Goal: Feedback & Contribution: Contribute content

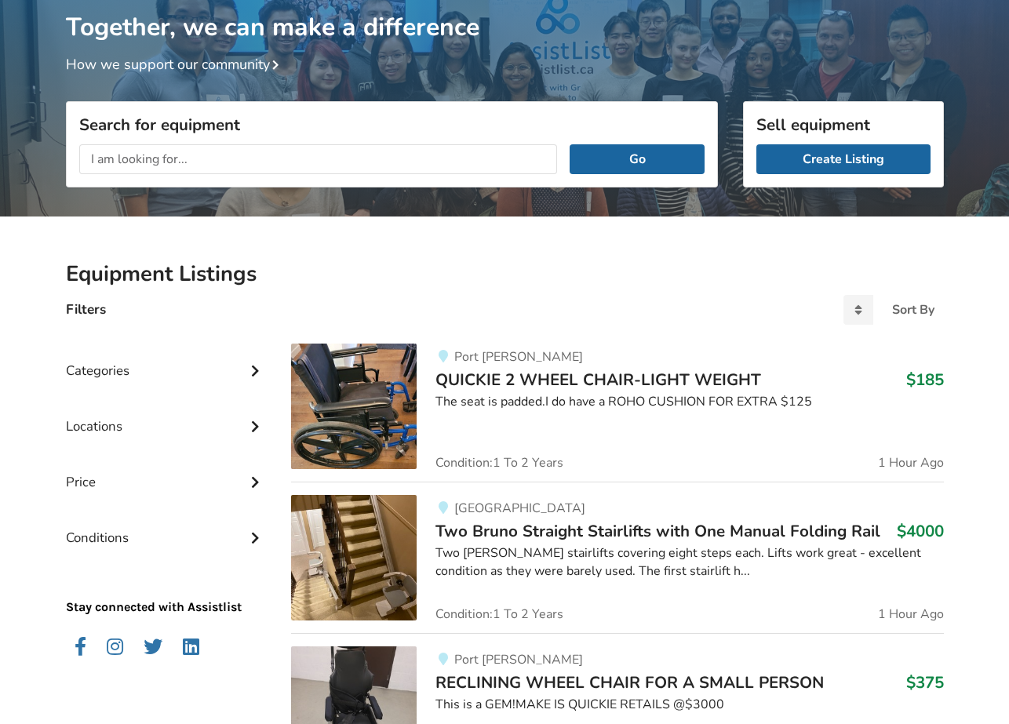
scroll to position [114, 0]
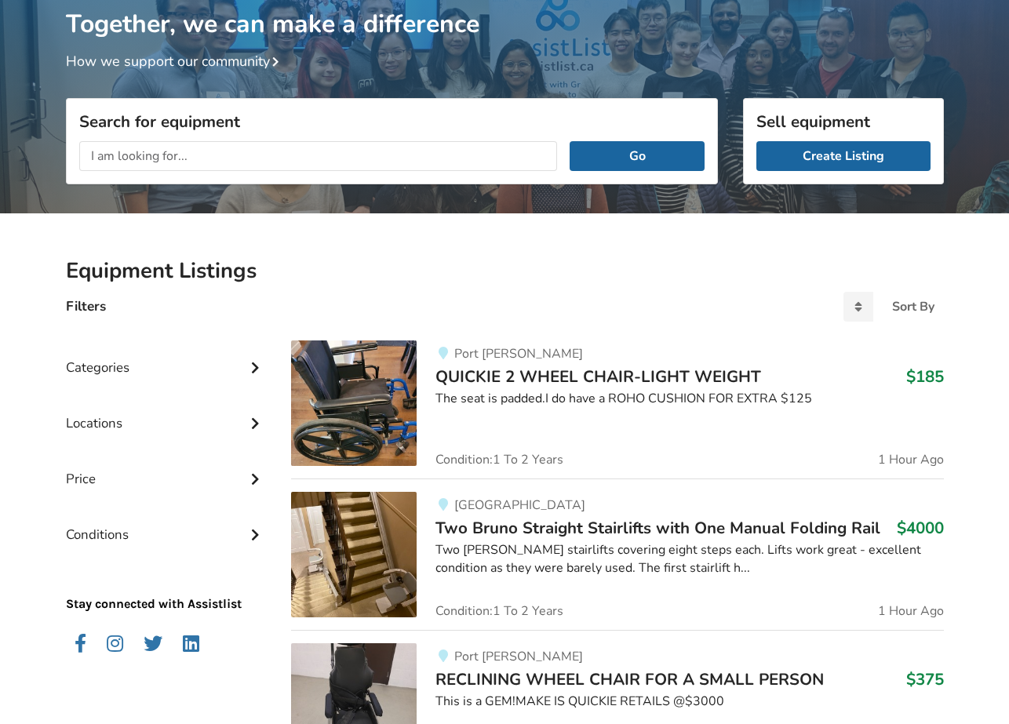
click at [92, 369] on div "Categories" at bounding box center [166, 356] width 201 height 56
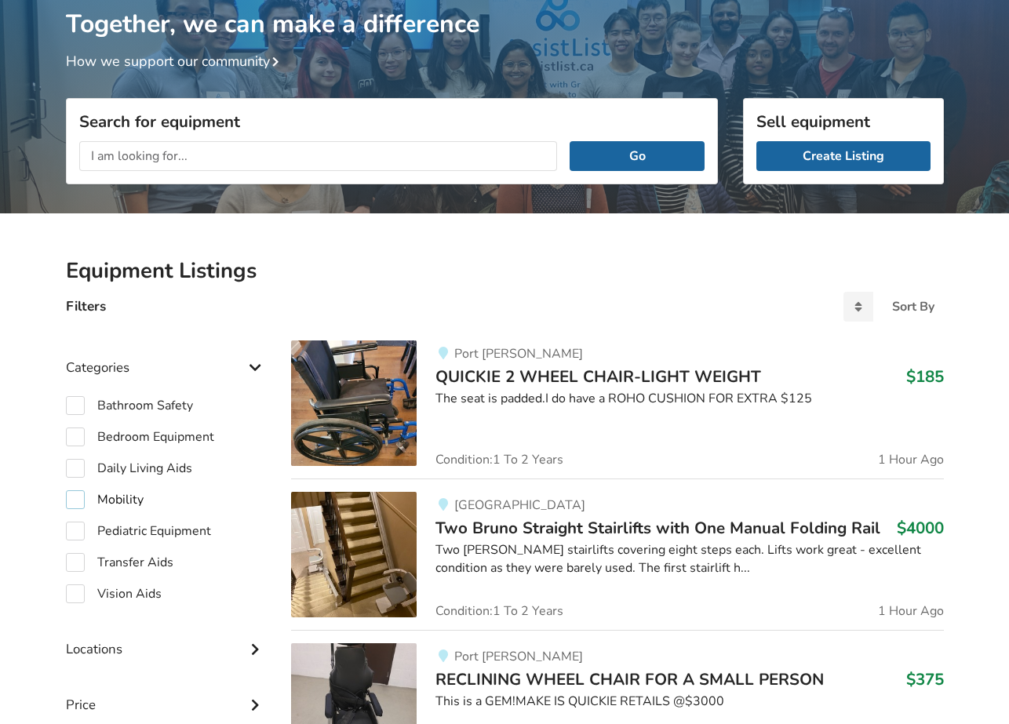
click at [74, 498] on label "Mobility" at bounding box center [105, 499] width 78 height 19
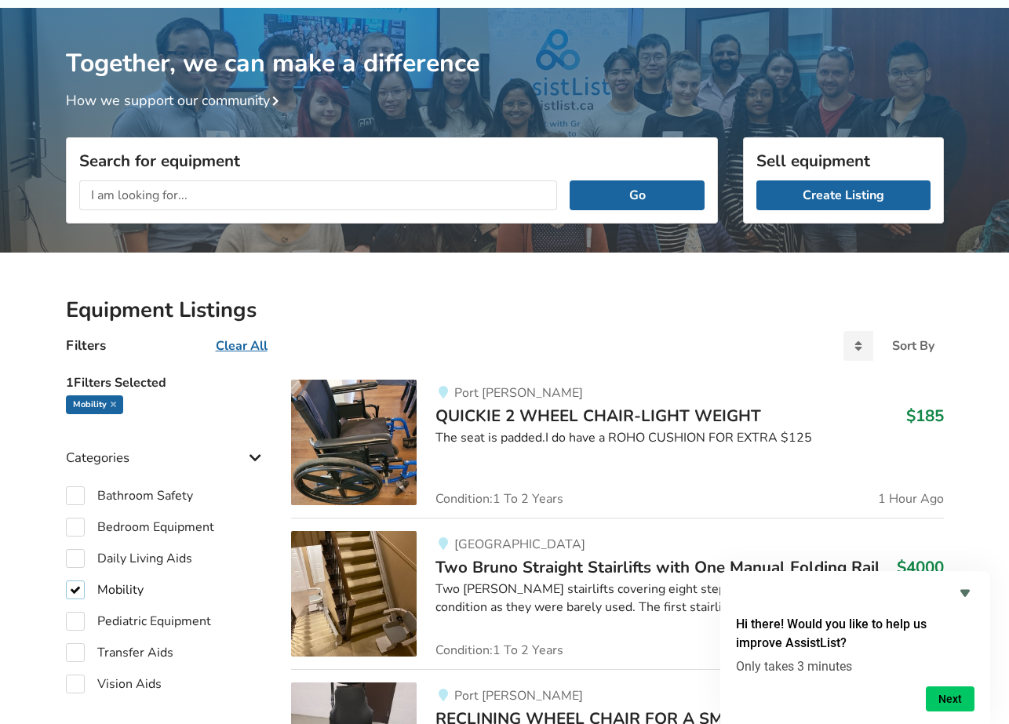
scroll to position [79, 0]
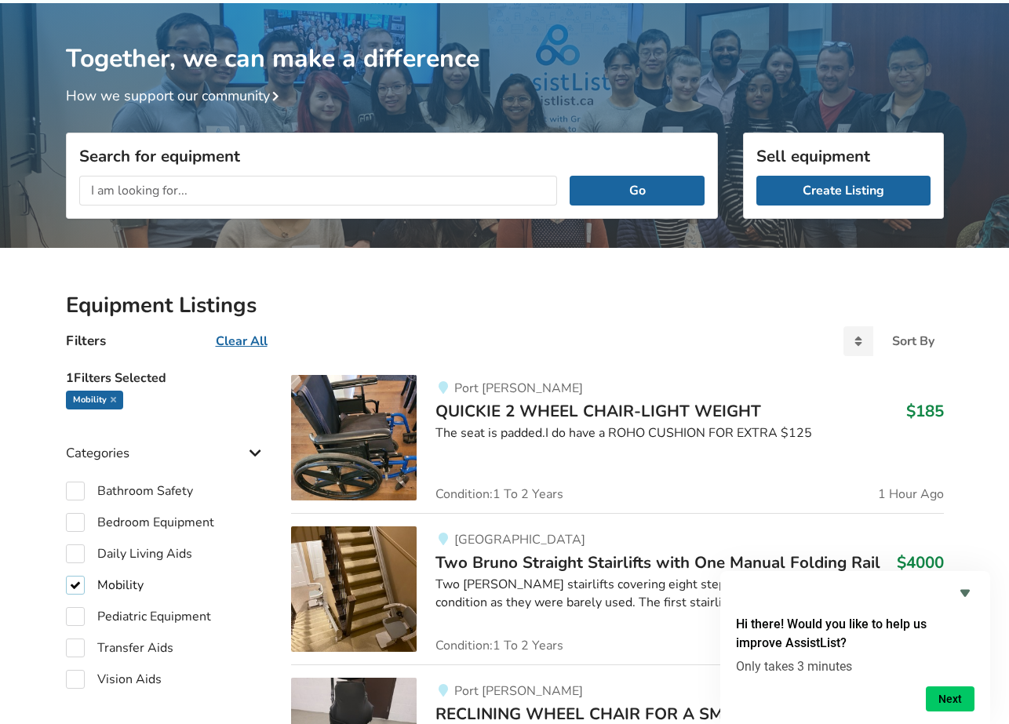
click at [77, 584] on label "Mobility" at bounding box center [105, 585] width 78 height 19
checkbox input "false"
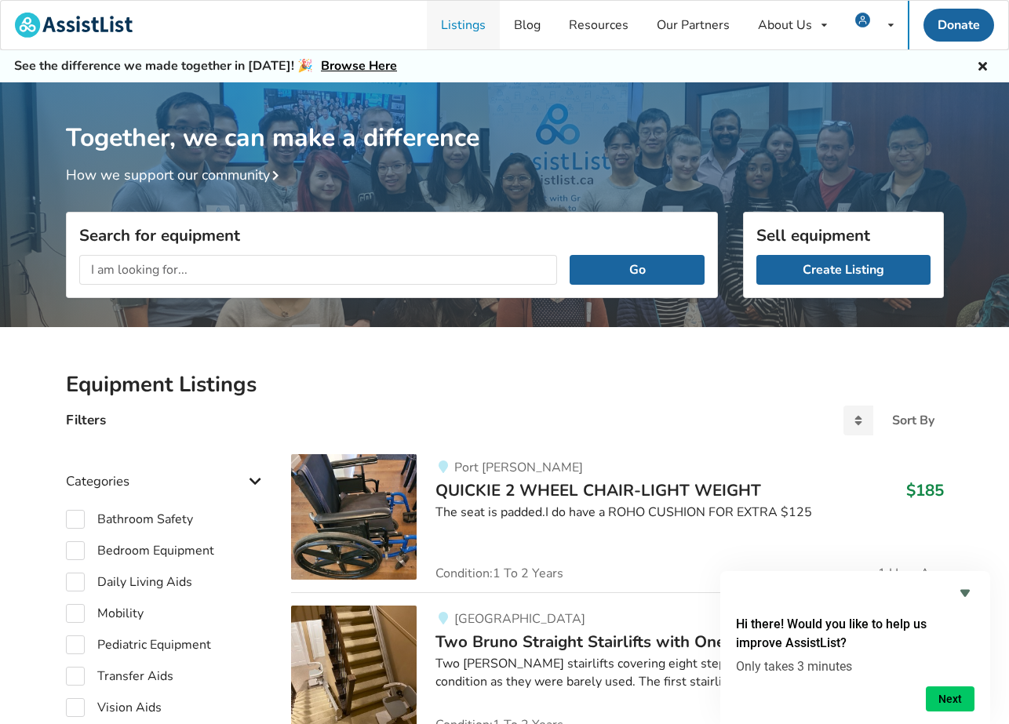
click at [461, 24] on link "Listings" at bounding box center [463, 25] width 73 height 49
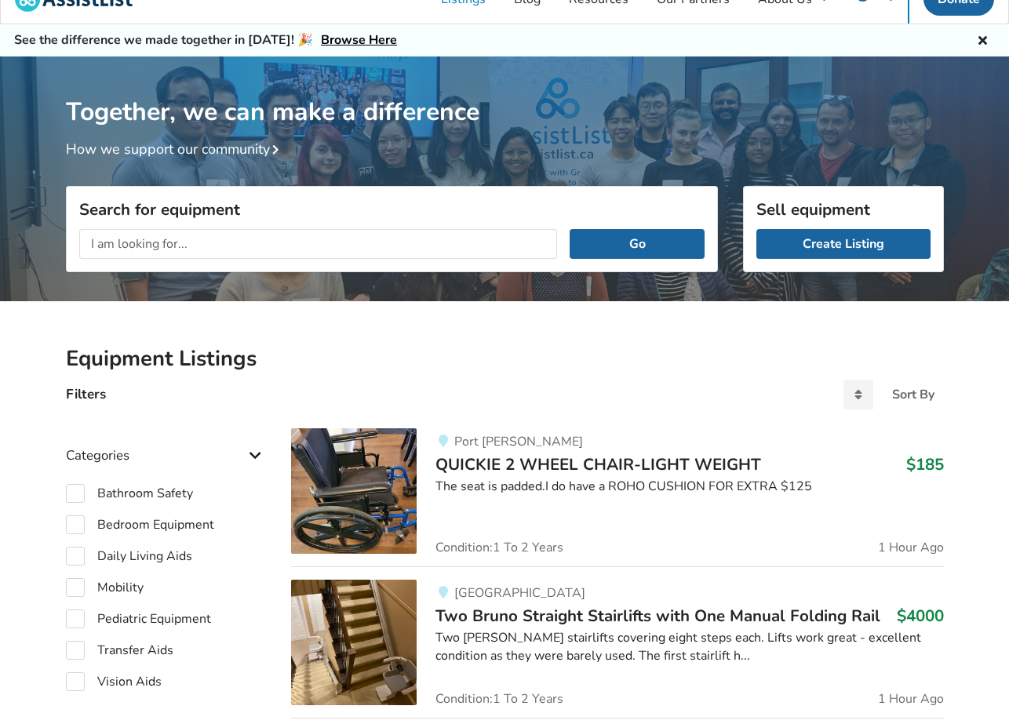
scroll to position [27, 0]
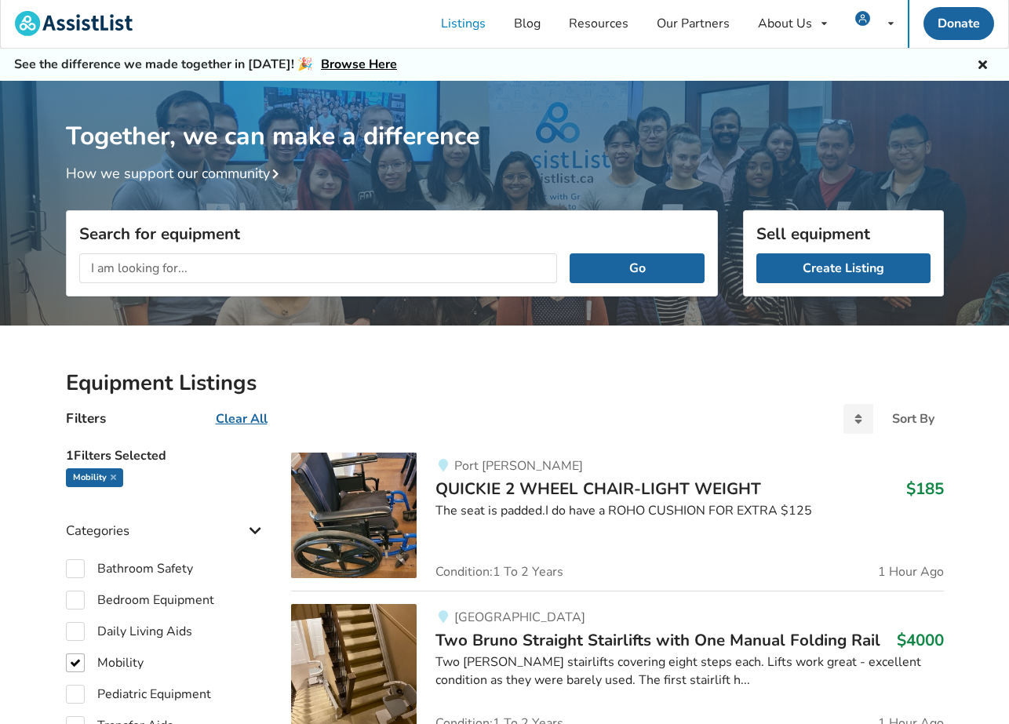
scroll to position [1, 0]
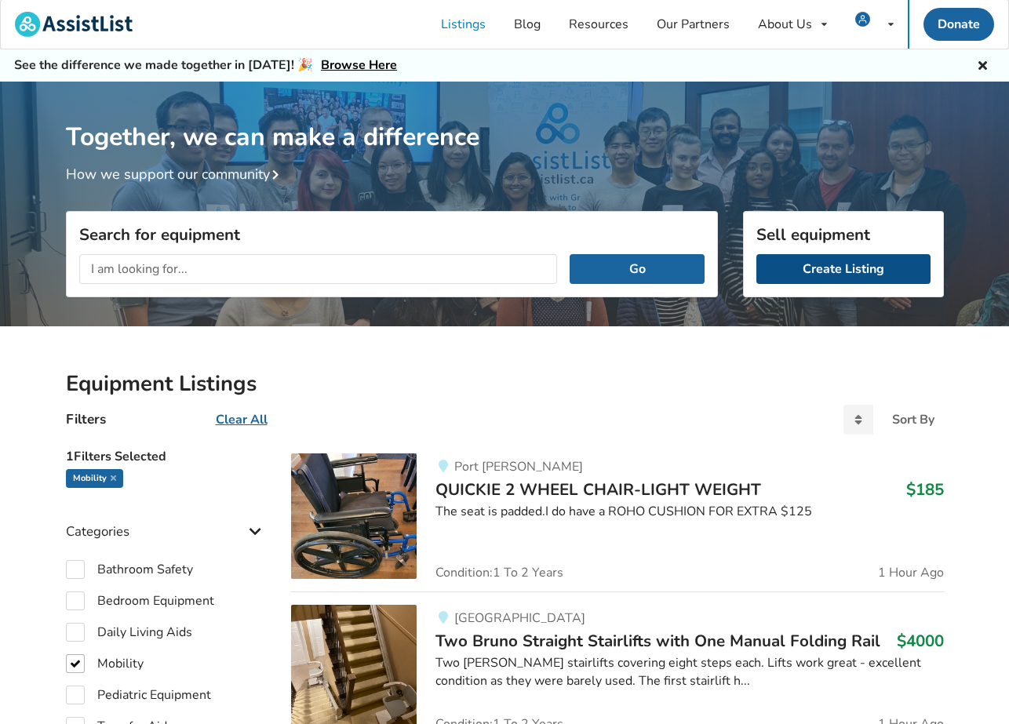
click at [829, 266] on link "Create Listing" at bounding box center [843, 269] width 174 height 30
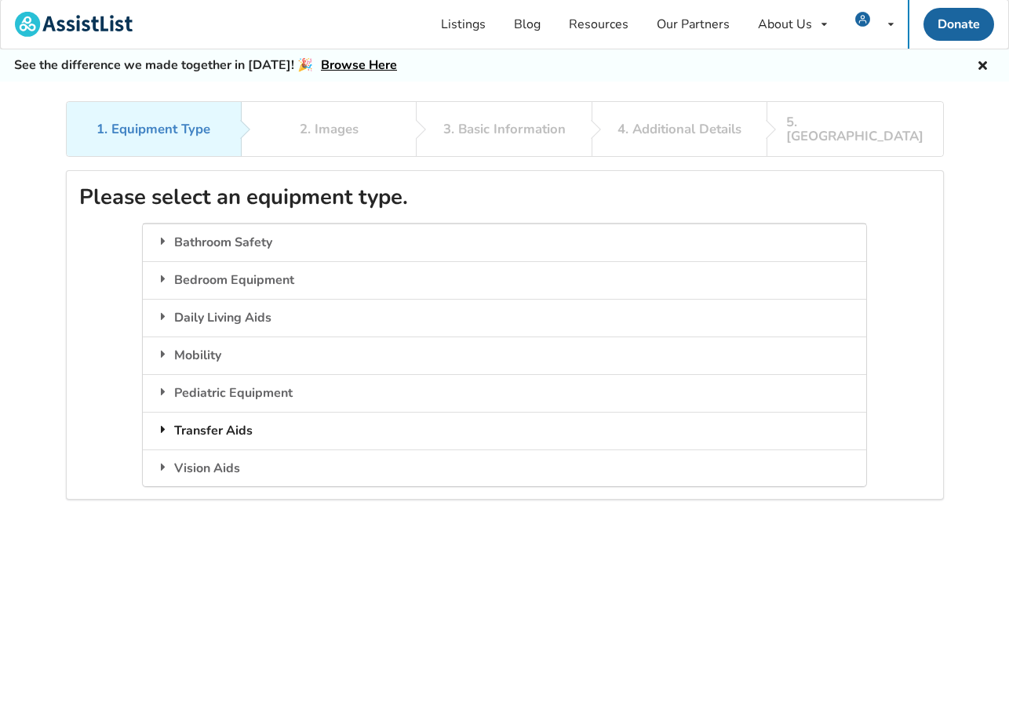
click at [190, 415] on div "Transfer Aids" at bounding box center [504, 431] width 723 height 38
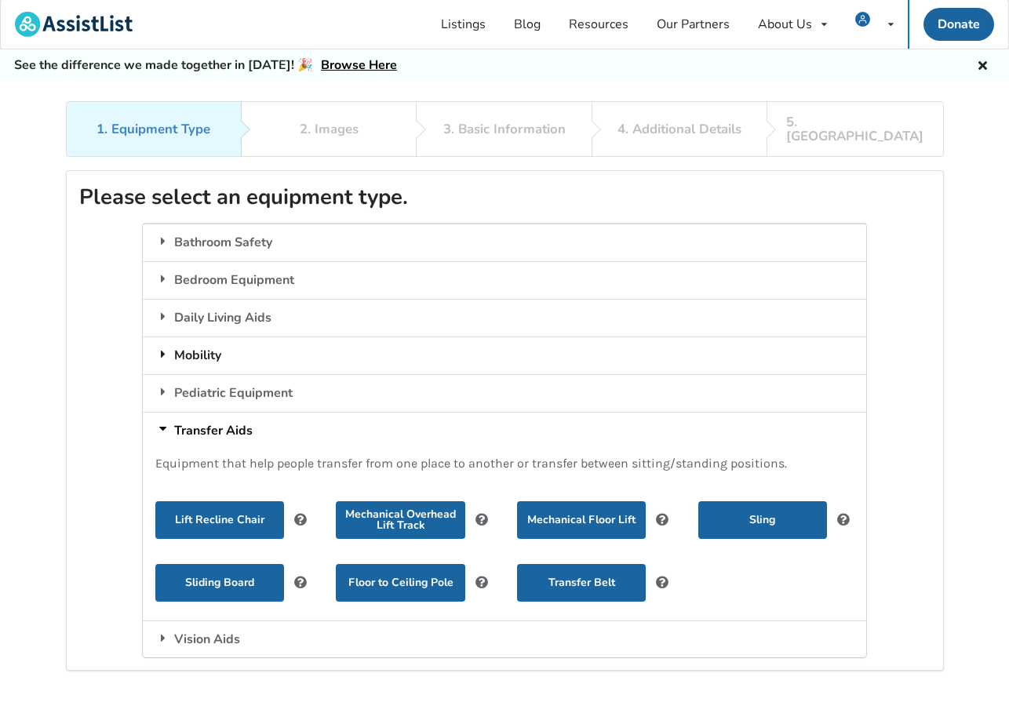
click at [203, 343] on div "Mobility" at bounding box center [504, 356] width 723 height 38
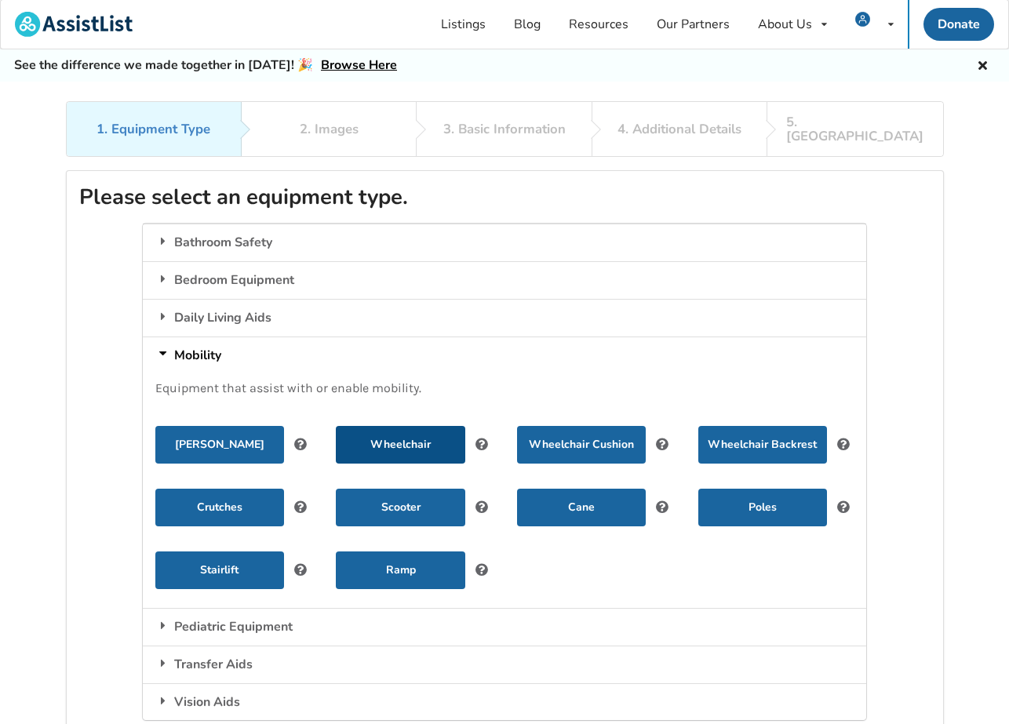
click at [399, 429] on button "Wheelchair" at bounding box center [400, 445] width 129 height 38
